Goal: Check status: Check status

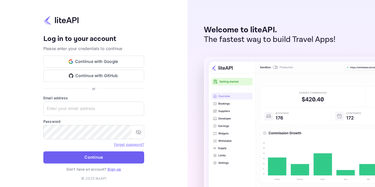
type input "adminpassword_support@yandex-team.ru"
click at [118, 153] on button "Continue" at bounding box center [93, 157] width 101 height 12
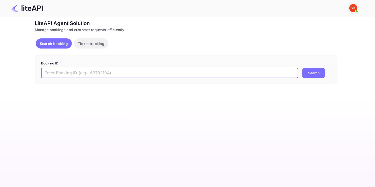
click at [70, 71] on input "text" at bounding box center [169, 73] width 257 height 10
paste input "8670764"
type input "8670764"
click at [303, 68] on button "Search" at bounding box center [314, 73] width 23 height 10
